Goal: Information Seeking & Learning: Learn about a topic

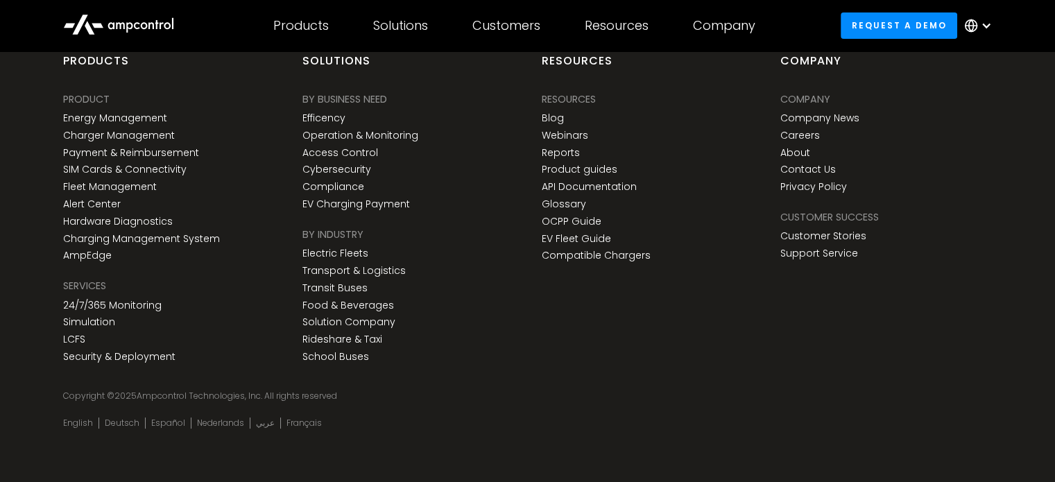
scroll to position [5176, 0]
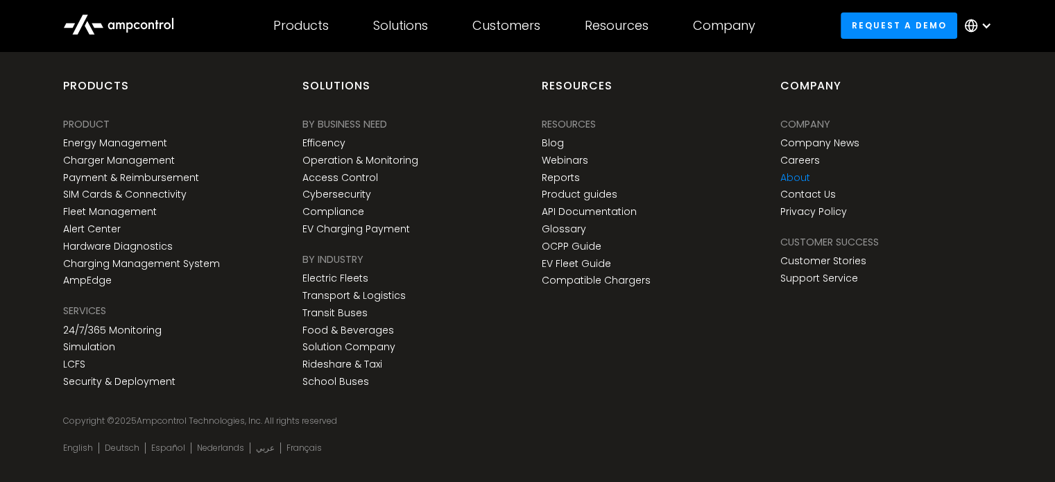
click at [793, 180] on link "About" at bounding box center [795, 178] width 30 height 12
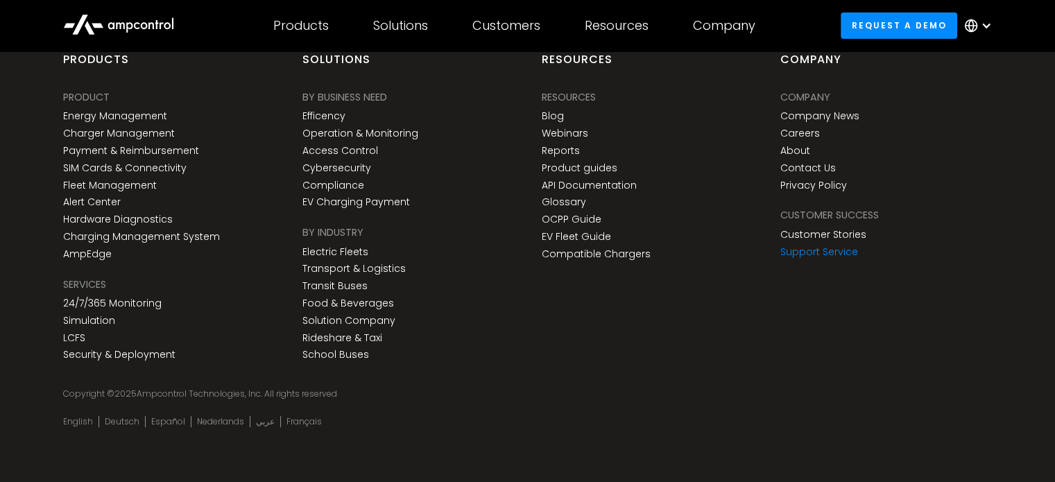
scroll to position [5162, 0]
click at [250, 393] on div "Copyright © 2025 Ampcontrol Technologies, Inc. All rights reserved" at bounding box center [527, 395] width 928 height 11
click at [258, 393] on div "Copyright © 2025 Ampcontrol Technologies, Inc. All rights reserved" at bounding box center [527, 395] width 928 height 11
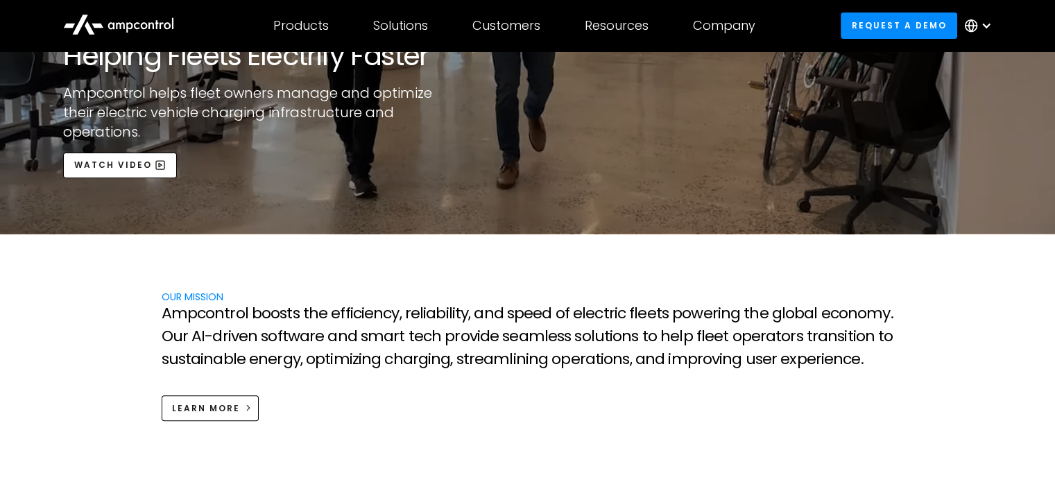
scroll to position [0, 0]
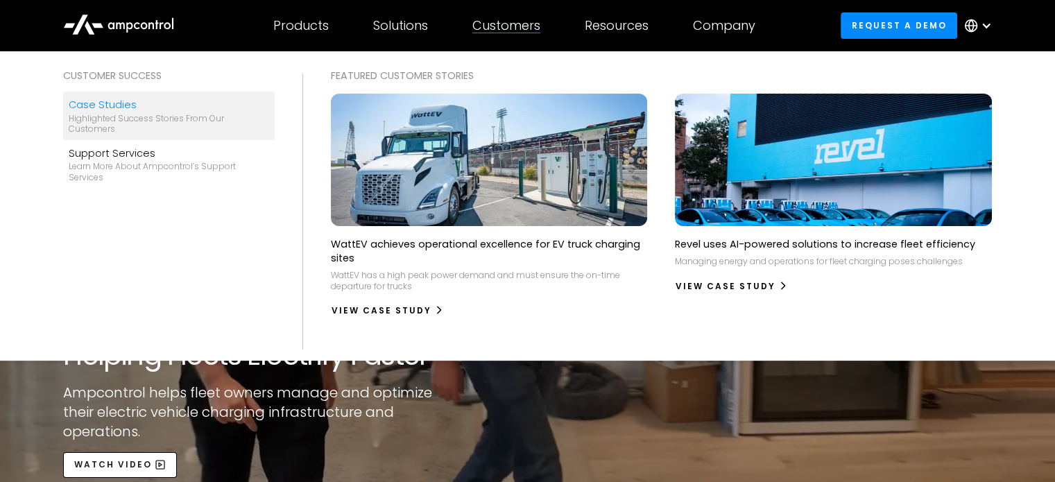
click at [191, 109] on div "Case Studies" at bounding box center [169, 104] width 200 height 15
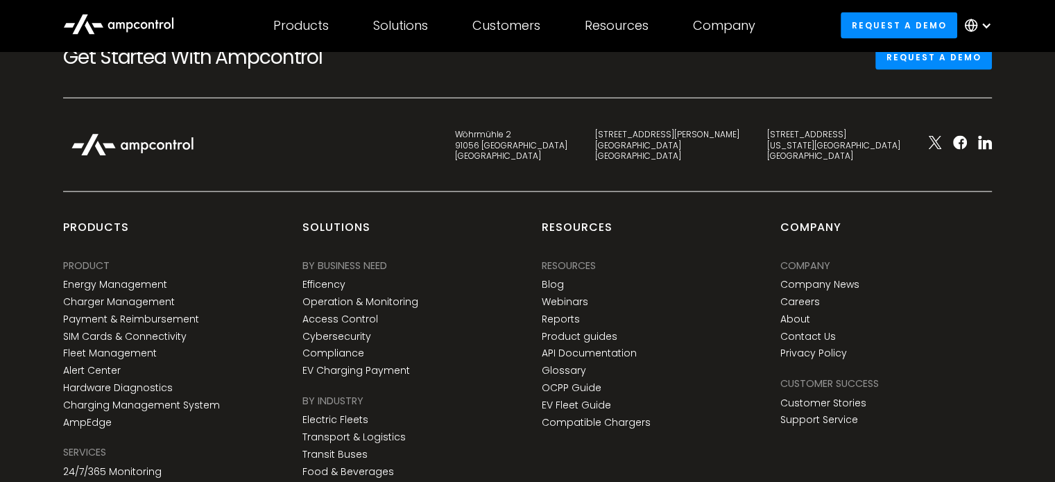
scroll to position [3085, 0]
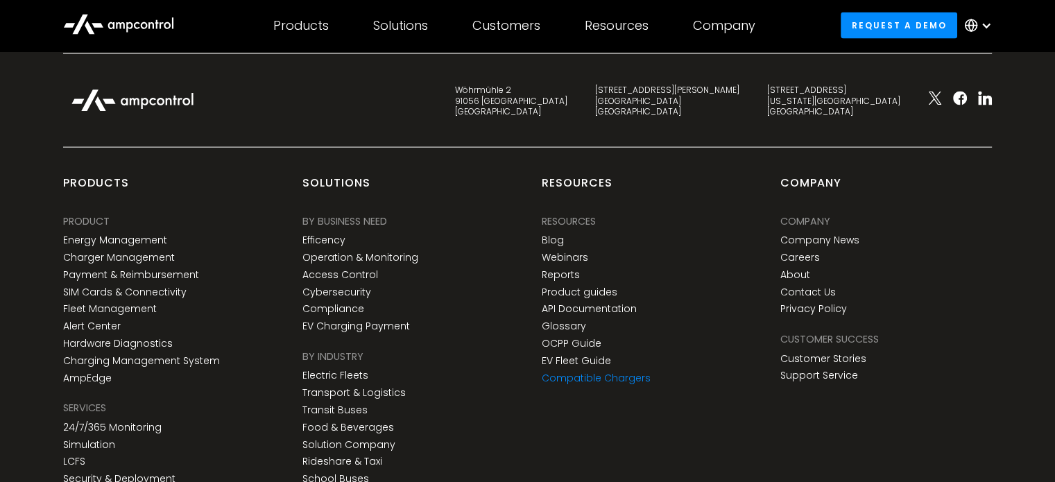
click at [604, 372] on link "Compatible Chargers" at bounding box center [596, 378] width 109 height 12
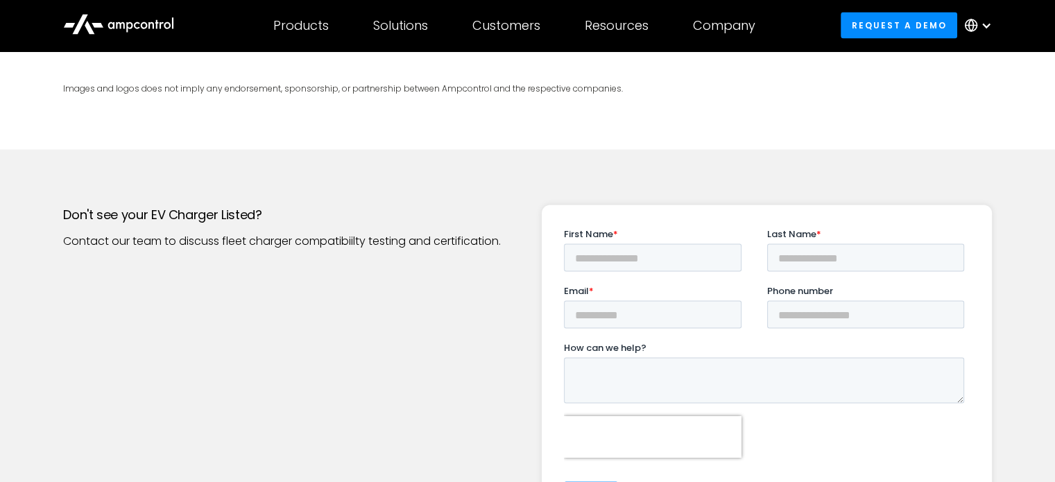
scroll to position [2752, 0]
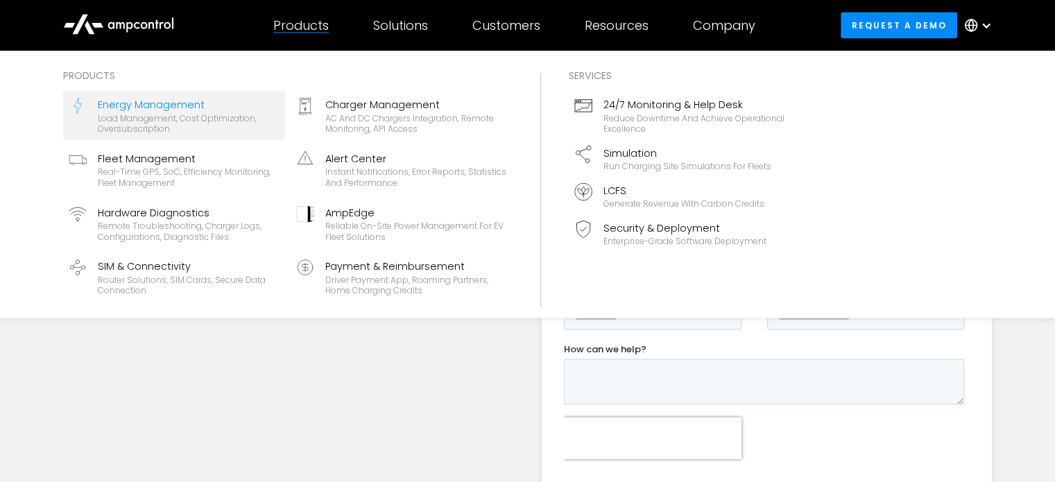
click at [181, 104] on div "Energy Management" at bounding box center [189, 104] width 182 height 15
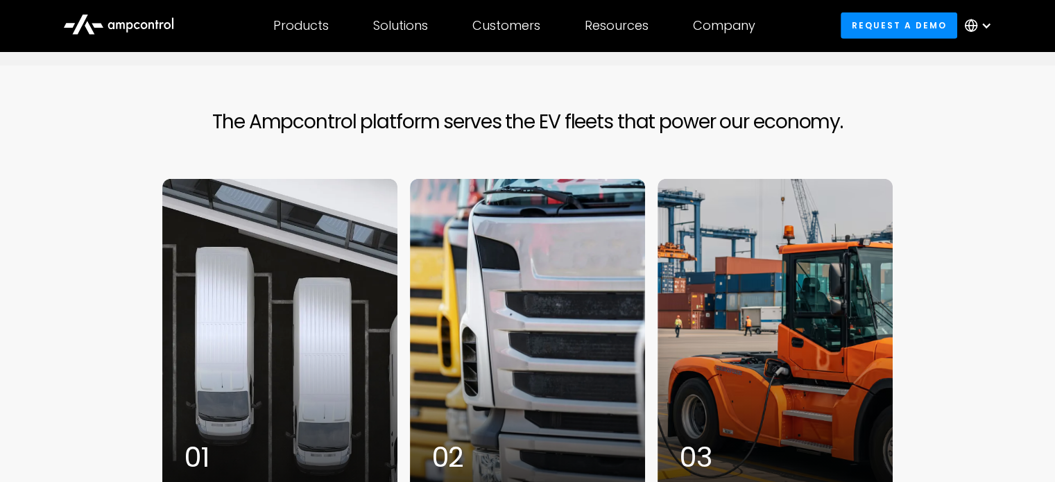
scroll to position [4341, 0]
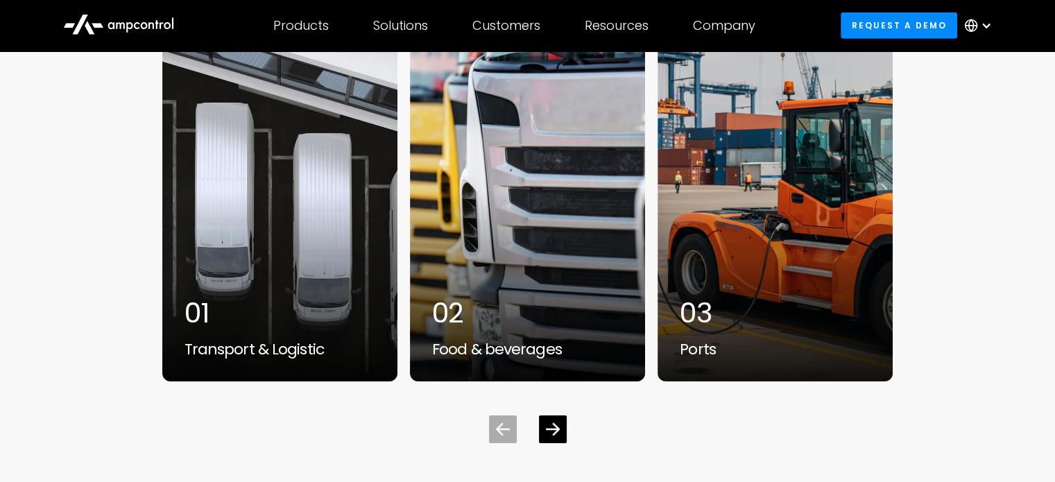
click at [981, 25] on div at bounding box center [986, 25] width 11 height 11
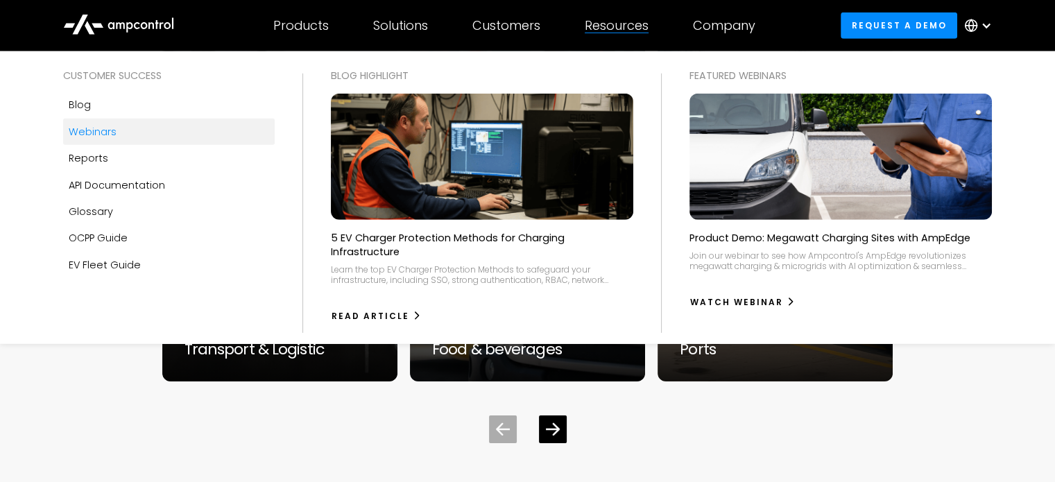
click at [121, 132] on link "Webinars" at bounding box center [169, 132] width 212 height 26
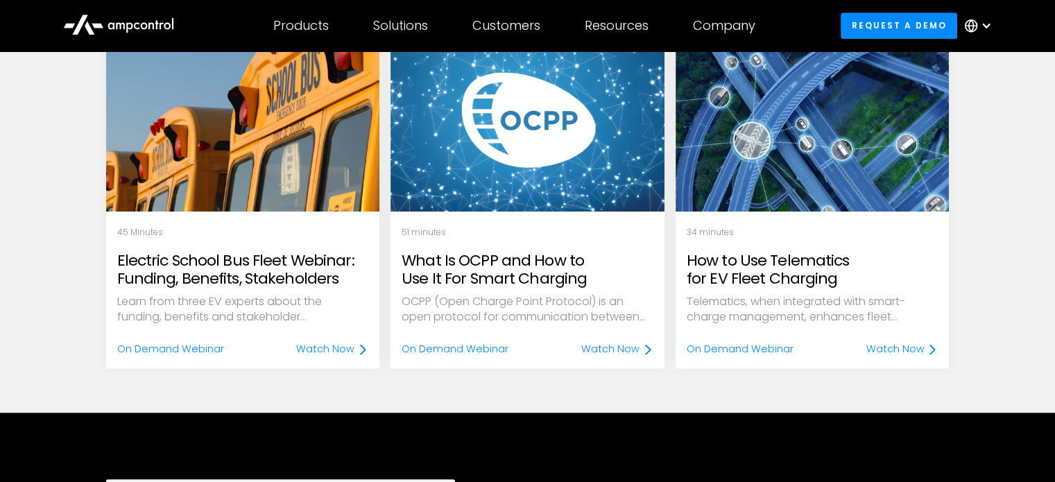
scroll to position [1194, 0]
